Goal: Find specific page/section: Find specific page/section

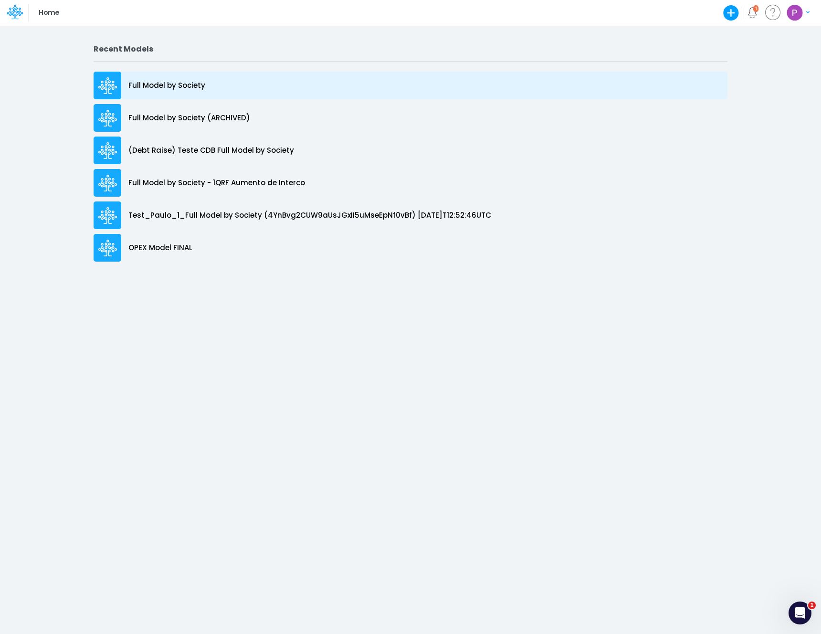
click at [182, 84] on p "Full Model by Society" at bounding box center [166, 85] width 77 height 11
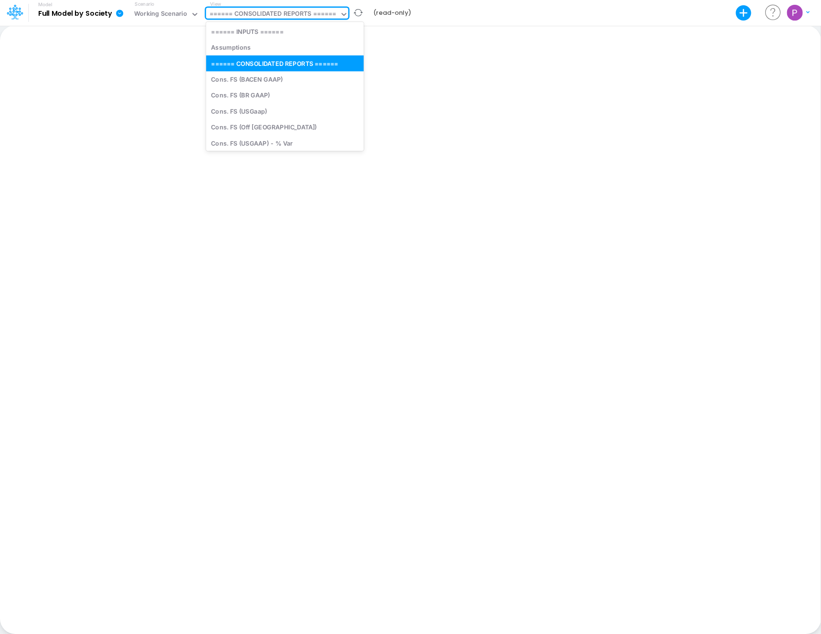
click at [284, 12] on div "====== CONSOLIDATED REPORTS ======" at bounding box center [272, 14] width 127 height 11
type input "l"
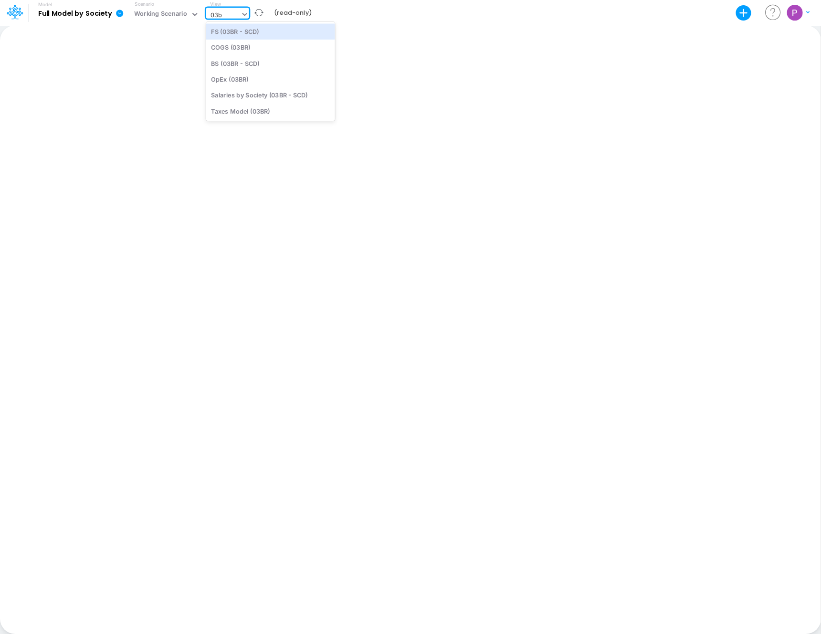
type input "03br"
click at [253, 31] on div "FS (03BR - SCD)" at bounding box center [270, 31] width 129 height 16
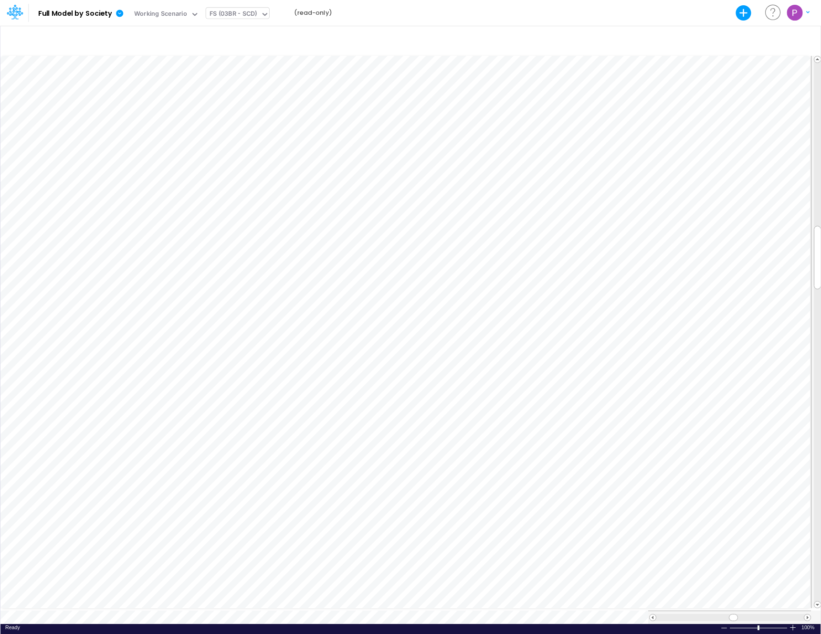
scroll to position [4, 0]
